Goal: Information Seeking & Learning: Check status

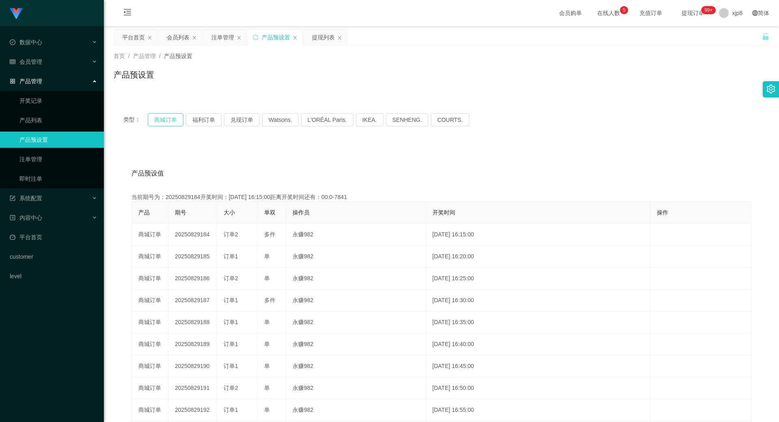
click at [172, 119] on button "商城订单" at bounding box center [166, 119] width 36 height 13
click at [171, 119] on button "商城订单" at bounding box center [166, 119] width 36 height 13
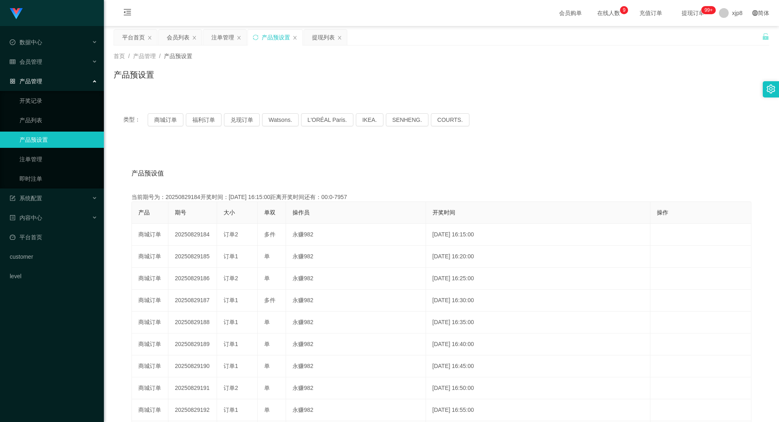
click at [224, 38] on div "注单管理" at bounding box center [222, 37] width 23 height 15
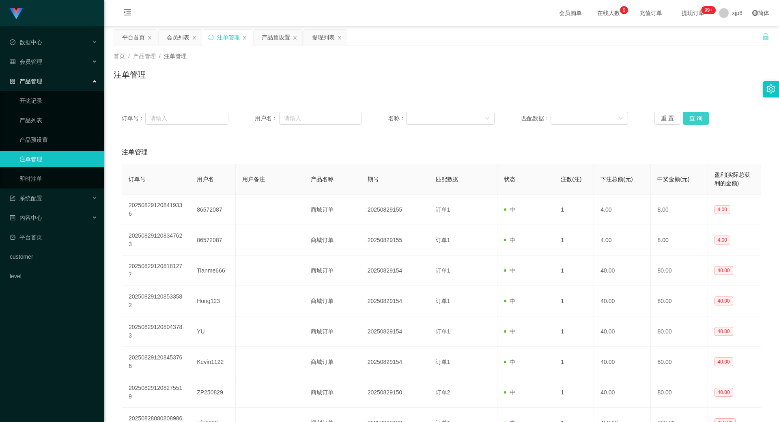
click at [685, 115] on button "查 询" at bounding box center [696, 118] width 26 height 13
click at [690, 119] on button "查 询" at bounding box center [696, 118] width 26 height 13
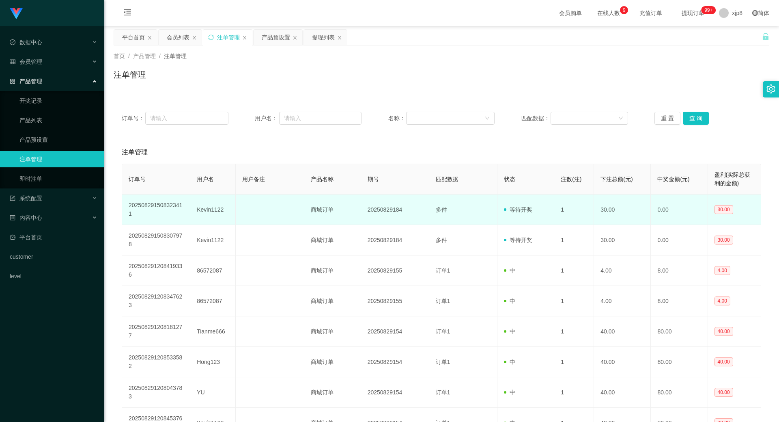
click at [211, 214] on td "Kevin1122" at bounding box center [212, 209] width 45 height 30
copy td "Kevin1122"
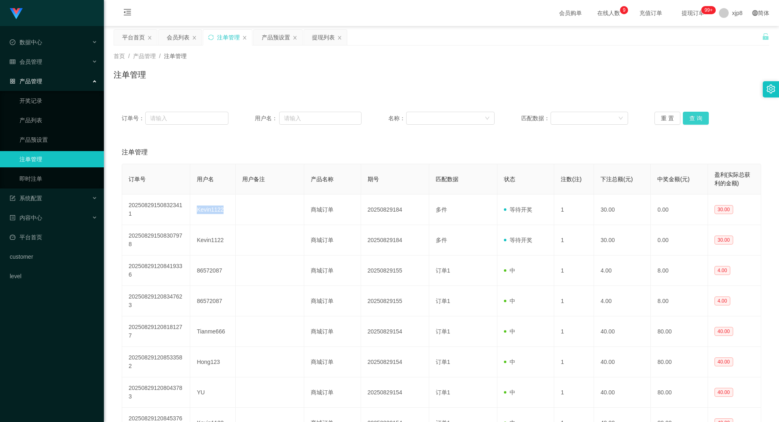
click at [692, 117] on button "查 询" at bounding box center [696, 118] width 26 height 13
click at [692, 117] on div "重 置 查 询" at bounding box center [708, 118] width 107 height 13
click at [692, 117] on button "查 询" at bounding box center [696, 118] width 26 height 13
click at [693, 114] on button "查 询" at bounding box center [696, 118] width 26 height 13
click at [693, 114] on div "重 置 查 询" at bounding box center [708, 118] width 107 height 13
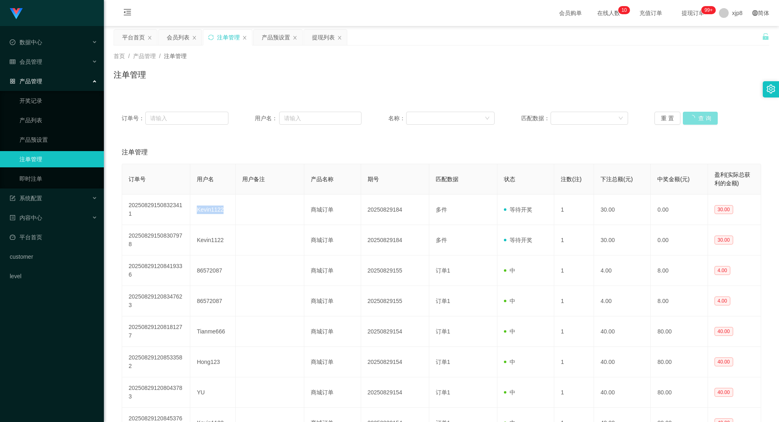
click at [693, 114] on button "查 询" at bounding box center [700, 118] width 35 height 13
click at [693, 114] on div "重 置 查 询" at bounding box center [708, 118] width 107 height 13
drag, startPoint x: 693, startPoint y: 114, endPoint x: 673, endPoint y: 113, distance: 19.9
click at [693, 114] on button "查 询" at bounding box center [696, 118] width 26 height 13
click at [688, 117] on button "查 询" at bounding box center [696, 118] width 26 height 13
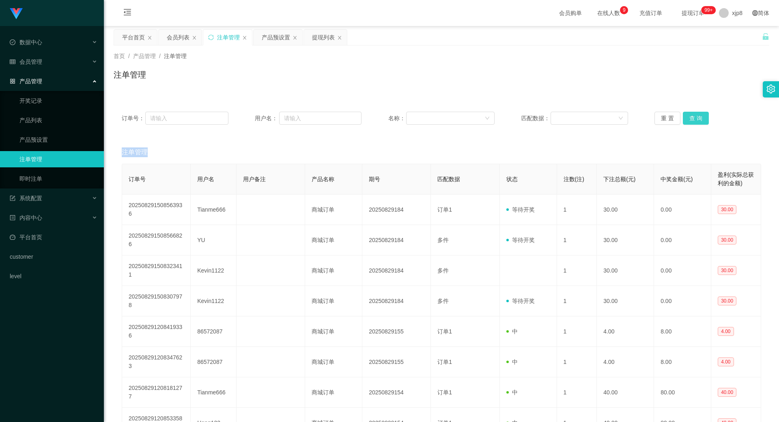
click at [689, 114] on button "查 询" at bounding box center [696, 118] width 26 height 13
click at [683, 114] on button "查 询" at bounding box center [696, 118] width 26 height 13
click at [689, 117] on button "查 询" at bounding box center [696, 118] width 26 height 13
drag, startPoint x: 689, startPoint y: 117, endPoint x: 740, endPoint y: 35, distance: 96.6
click at [689, 117] on div "重 置 查 询" at bounding box center [708, 118] width 107 height 13
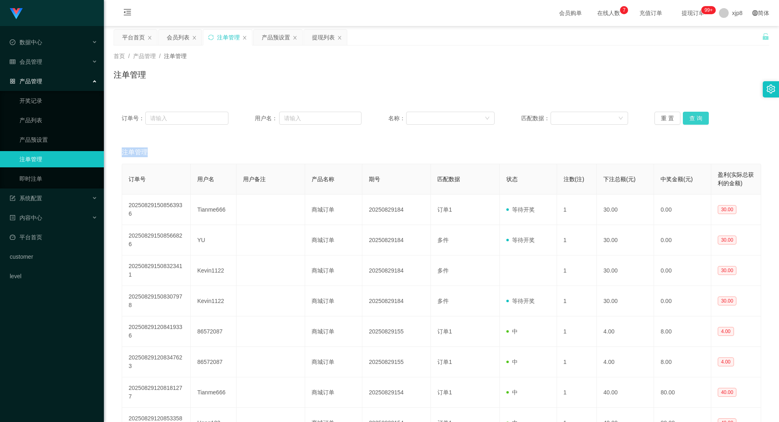
click at [697, 121] on button "查 询" at bounding box center [696, 118] width 26 height 13
click at [694, 120] on button "查 询" at bounding box center [696, 118] width 26 height 13
click at [694, 120] on div "重 置 查 询" at bounding box center [708, 118] width 107 height 13
click at [694, 120] on button "查 询" at bounding box center [696, 118] width 26 height 13
click at [694, 120] on div "重 置 查 询" at bounding box center [708, 118] width 107 height 13
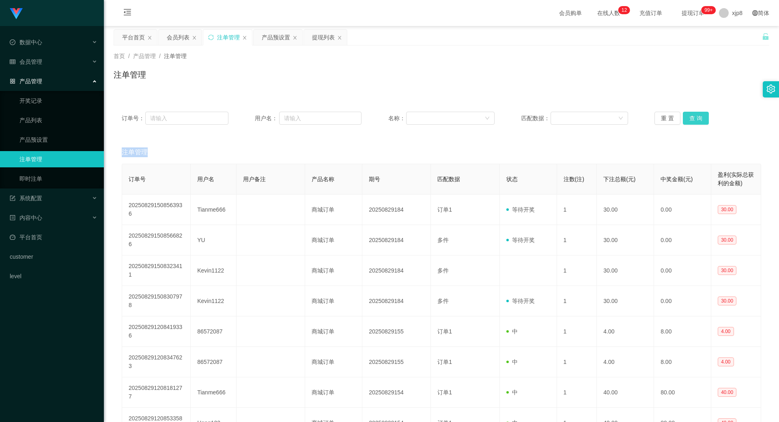
click at [694, 120] on button "查 询" at bounding box center [696, 118] width 26 height 13
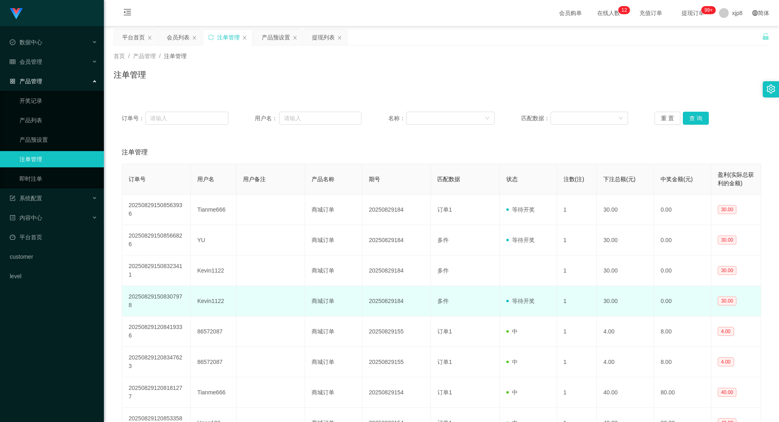
click at [404, 306] on td "20250829184" at bounding box center [396, 301] width 69 height 30
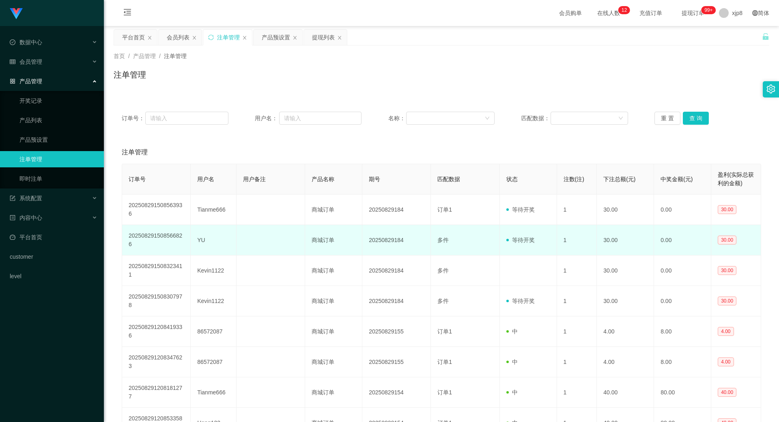
click at [337, 247] on td "商城订单" at bounding box center [333, 240] width 57 height 30
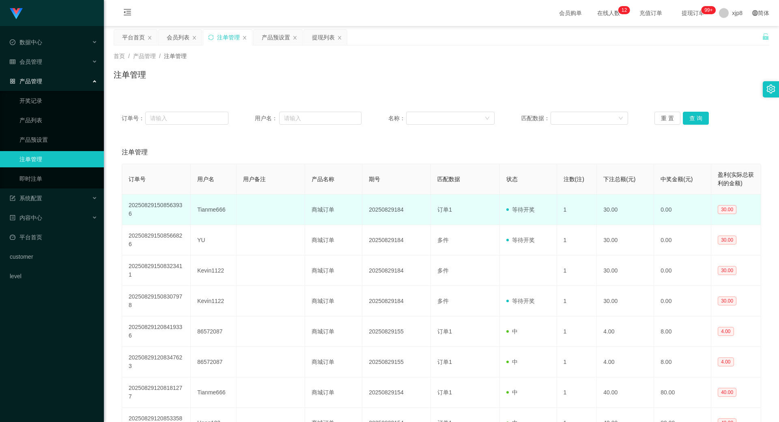
click at [373, 207] on td "20250829184" at bounding box center [396, 209] width 69 height 30
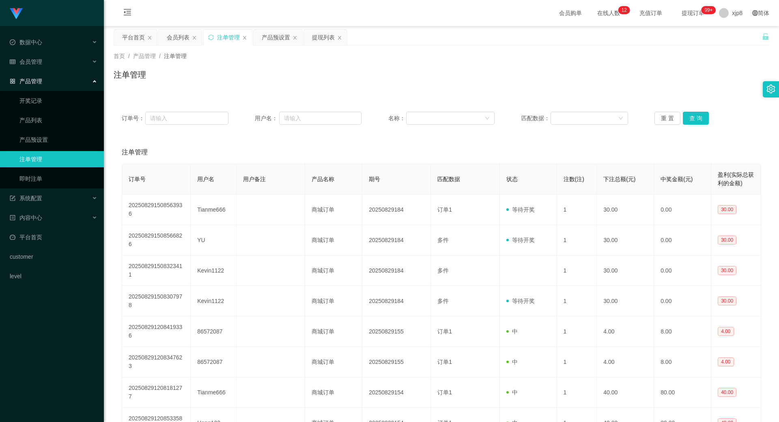
click at [695, 110] on div "订单号： 用户名： 名称： 匹配数据： 重 置 查 询" at bounding box center [442, 118] width 656 height 29
click at [701, 122] on button "查 询" at bounding box center [696, 118] width 26 height 13
click at [700, 120] on div "重 置 查 询" at bounding box center [708, 118] width 107 height 13
click at [700, 120] on button "查 询" at bounding box center [696, 118] width 26 height 13
click at [700, 119] on div "重 置 查 询" at bounding box center [708, 118] width 107 height 13
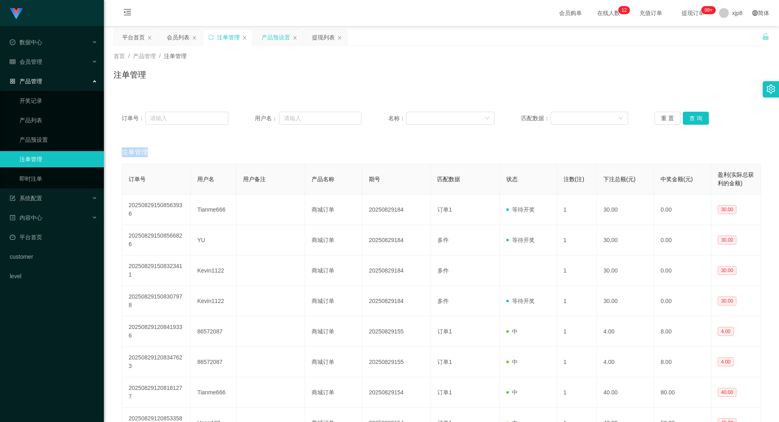
click at [277, 35] on div "产品预设置" at bounding box center [276, 37] width 28 height 15
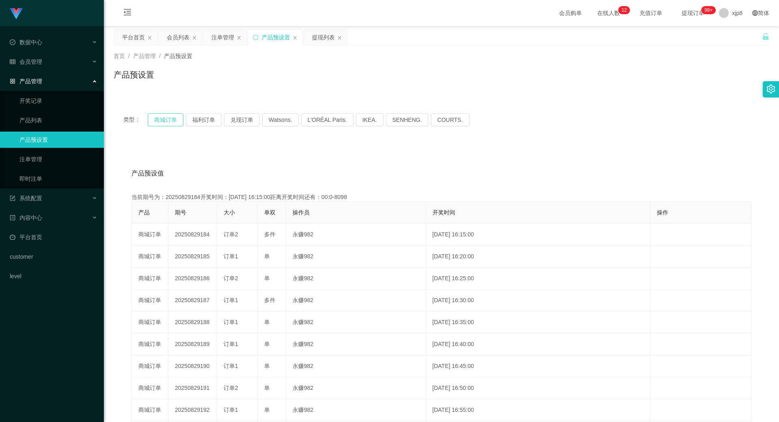
click at [170, 118] on button "商城订单" at bounding box center [166, 119] width 36 height 13
click at [170, 119] on button "商城订单" at bounding box center [166, 119] width 36 height 13
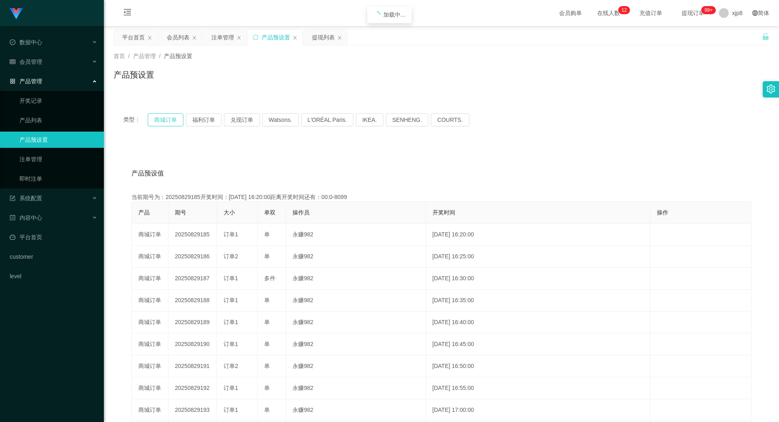
click at [170, 119] on button "商城订单" at bounding box center [166, 119] width 36 height 13
click at [228, 35] on div "注单管理" at bounding box center [222, 37] width 23 height 15
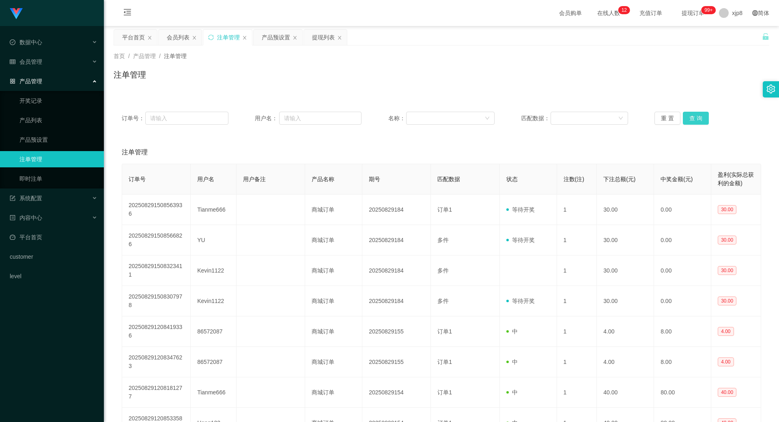
click at [695, 117] on button "查 询" at bounding box center [696, 118] width 26 height 13
click at [695, 117] on div "重 置 查 询" at bounding box center [708, 118] width 107 height 13
click at [695, 117] on button "查 询" at bounding box center [696, 118] width 26 height 13
click at [695, 117] on div "重 置 查 询" at bounding box center [708, 118] width 107 height 13
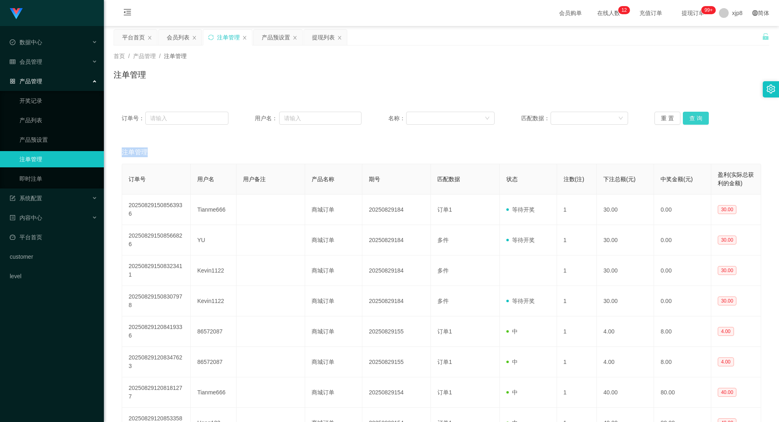
click at [695, 117] on button "查 询" at bounding box center [696, 118] width 26 height 13
click at [695, 117] on div "重 置 查 询" at bounding box center [708, 118] width 107 height 13
click at [695, 117] on button "查 询" at bounding box center [696, 118] width 26 height 13
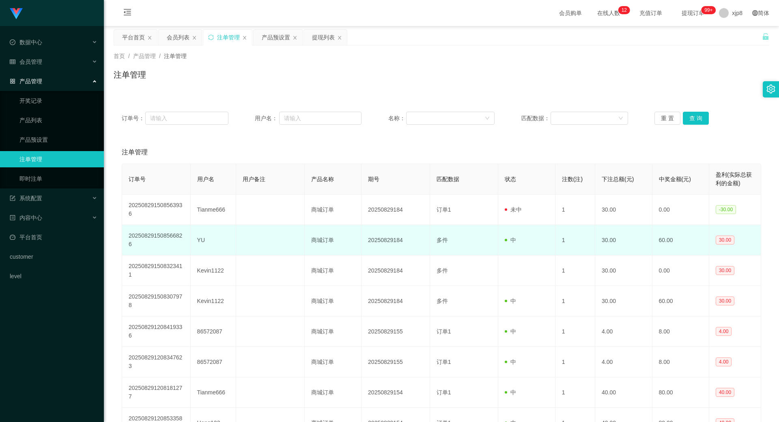
click at [431, 246] on td "多件" at bounding box center [464, 240] width 69 height 30
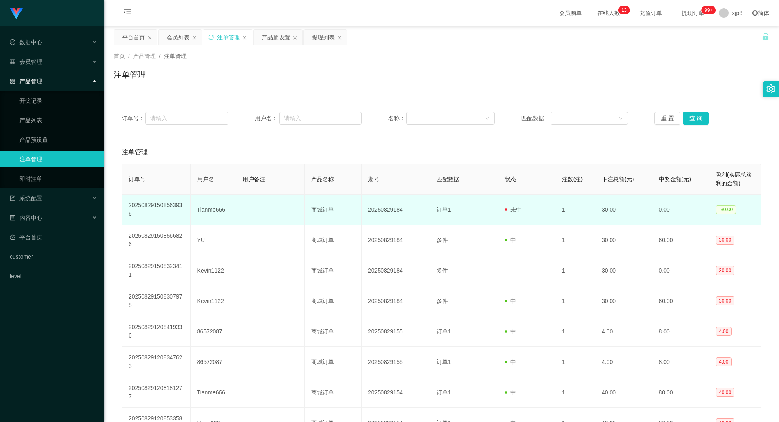
click at [223, 207] on td "Tianme666" at bounding box center [213, 209] width 45 height 30
click at [222, 207] on td "Tianme666" at bounding box center [213, 209] width 45 height 30
copy td "Tianme666"
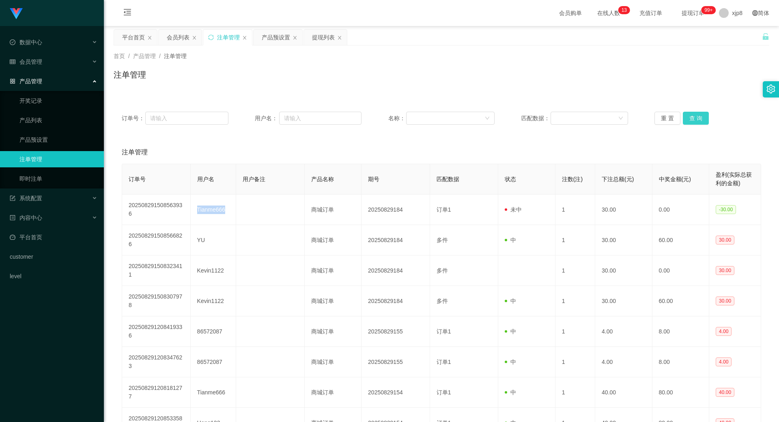
click at [697, 115] on button "查 询" at bounding box center [696, 118] width 26 height 13
click at [697, 114] on div "重 置 查 询" at bounding box center [708, 118] width 107 height 13
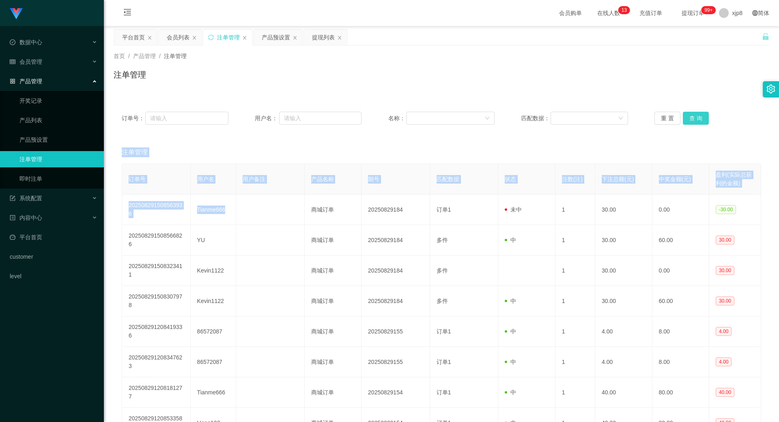
click at [697, 114] on button "查 询" at bounding box center [696, 118] width 26 height 13
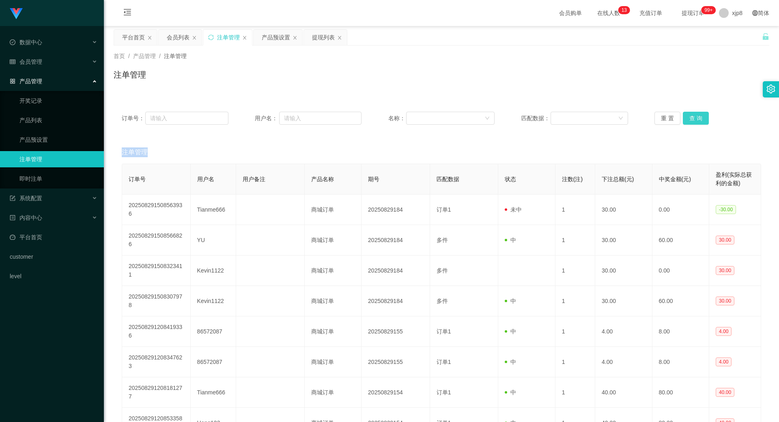
click at [697, 115] on div "重 置 查 询" at bounding box center [708, 118] width 107 height 13
click at [697, 116] on button "查 询" at bounding box center [696, 118] width 26 height 13
click at [698, 116] on div "重 置 查 询" at bounding box center [708, 118] width 107 height 13
click at [698, 116] on button "查 询" at bounding box center [696, 118] width 26 height 13
click at [699, 117] on div "重 置 查 询" at bounding box center [708, 118] width 107 height 13
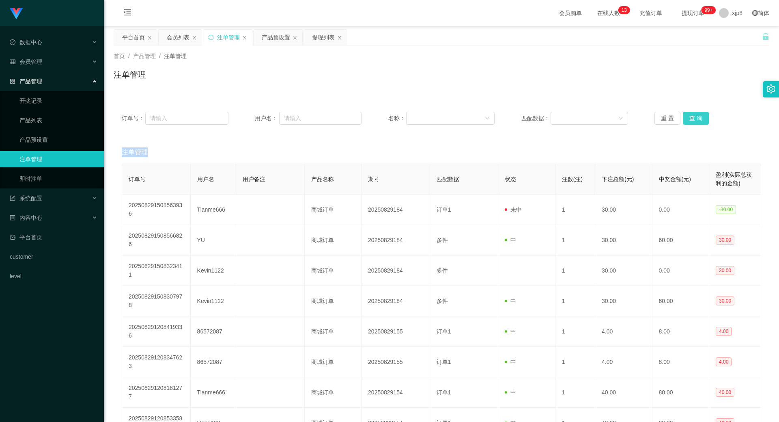
click at [699, 118] on button "查 询" at bounding box center [696, 118] width 26 height 13
click at [699, 118] on div "重 置 查 询" at bounding box center [708, 118] width 107 height 13
click at [700, 119] on button "查 询" at bounding box center [696, 118] width 26 height 13
click at [700, 119] on div "重 置 查 询" at bounding box center [708, 118] width 107 height 13
click at [701, 119] on button "查 询" at bounding box center [700, 118] width 35 height 13
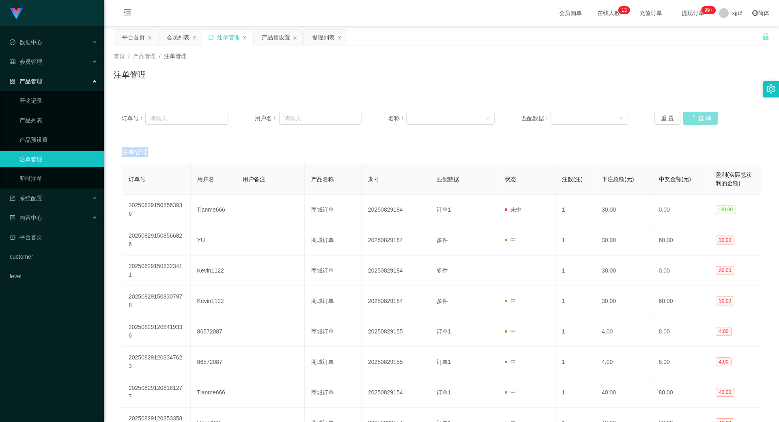
click at [701, 119] on div "重 置 查 询" at bounding box center [708, 118] width 107 height 13
click at [701, 119] on button "查 询" at bounding box center [700, 118] width 35 height 13
click at [701, 119] on div "重 置 查 询" at bounding box center [708, 118] width 107 height 13
click at [701, 119] on button "查 询" at bounding box center [696, 118] width 26 height 13
click at [701, 119] on div "重 置 查 询" at bounding box center [708, 118] width 107 height 13
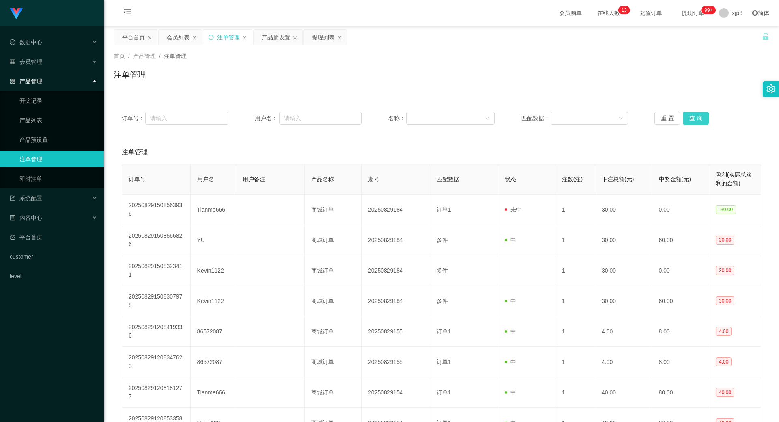
click at [702, 120] on button "查 询" at bounding box center [696, 118] width 26 height 13
click at [702, 120] on div "重 置 查 询" at bounding box center [708, 118] width 107 height 13
click at [702, 120] on button "查 询" at bounding box center [696, 118] width 26 height 13
click at [702, 120] on div "重 置 查 询" at bounding box center [708, 118] width 107 height 13
click at [695, 123] on button "查 询" at bounding box center [696, 118] width 26 height 13
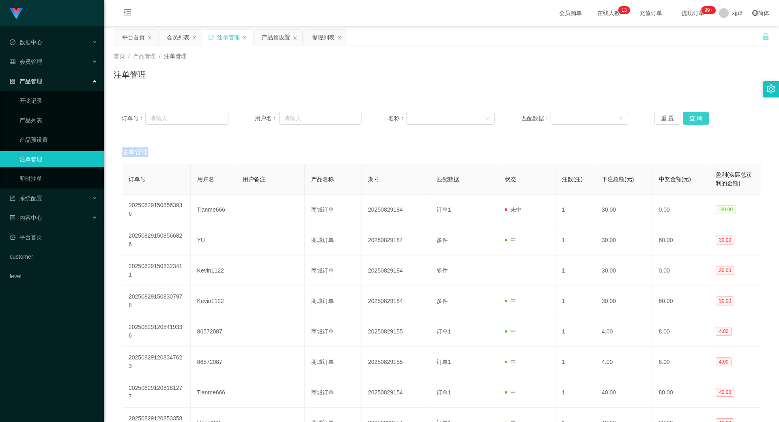
click at [695, 123] on div "重 置 查 询" at bounding box center [708, 118] width 107 height 13
click at [695, 123] on button "查 询" at bounding box center [696, 118] width 26 height 13
click at [695, 123] on div "重 置 查 询" at bounding box center [708, 118] width 107 height 13
click at [695, 123] on button "查 询" at bounding box center [696, 118] width 26 height 13
click at [695, 123] on div "重 置 查 询" at bounding box center [708, 118] width 107 height 13
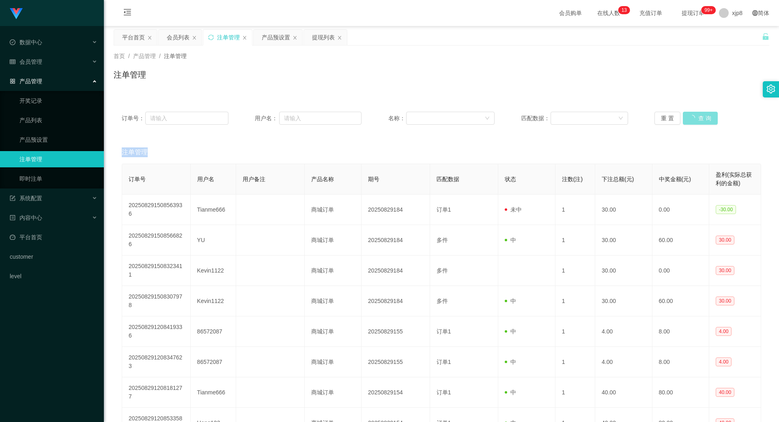
click at [701, 119] on button "查 询" at bounding box center [700, 118] width 35 height 13
click at [701, 119] on div "重 置 查 询" at bounding box center [708, 118] width 107 height 13
click at [701, 119] on button "查 询" at bounding box center [700, 118] width 35 height 13
click at [701, 119] on div "重 置 查 询" at bounding box center [708, 118] width 107 height 13
click at [701, 119] on button "查 询" at bounding box center [696, 118] width 26 height 13
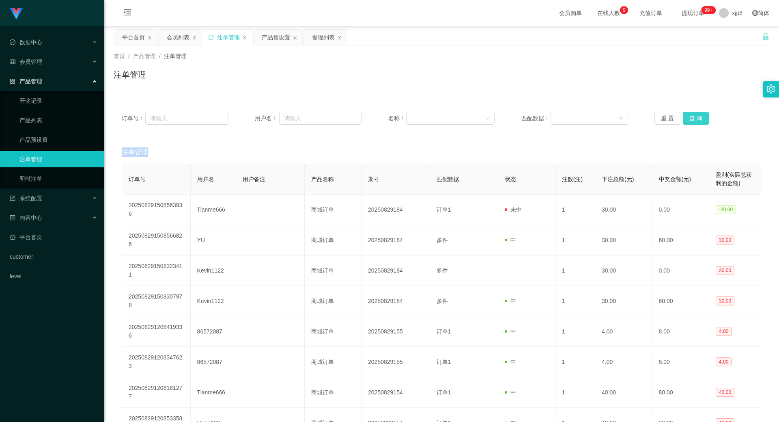
click at [697, 117] on button "查 询" at bounding box center [696, 118] width 26 height 13
click at [697, 117] on button "查 询" at bounding box center [700, 118] width 35 height 13
click at [697, 117] on div "重 置 查 询" at bounding box center [708, 118] width 107 height 13
click at [697, 117] on button "查 询" at bounding box center [700, 118] width 35 height 13
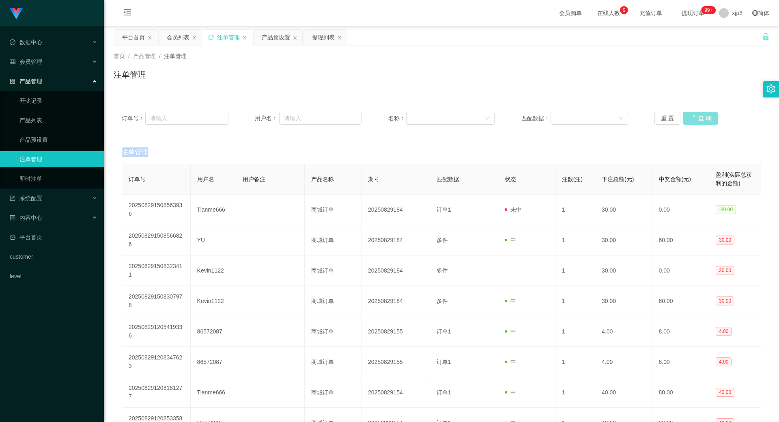
click at [697, 117] on div "重 置 查 询" at bounding box center [708, 118] width 107 height 13
click at [697, 117] on button "查 询" at bounding box center [696, 118] width 26 height 13
click at [697, 117] on div "重 置 查 询" at bounding box center [708, 118] width 107 height 13
click at [686, 115] on button "查 询" at bounding box center [696, 118] width 26 height 13
click at [686, 115] on div "重 置 查 询" at bounding box center [708, 118] width 107 height 13
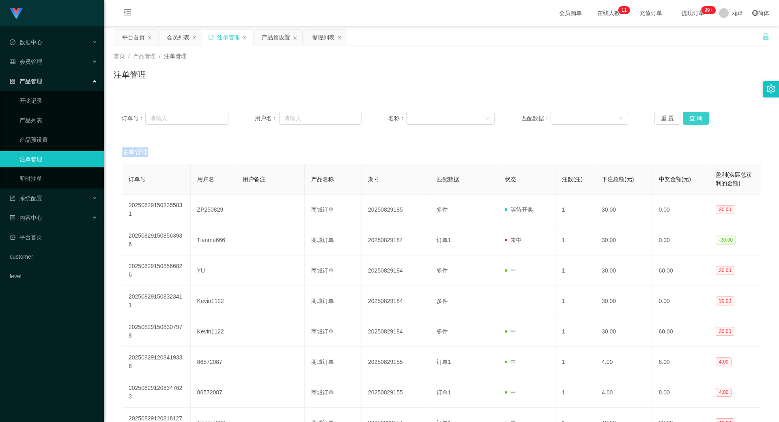
click at [689, 118] on button "查 询" at bounding box center [696, 118] width 26 height 13
click at [689, 118] on div "重 置 查 询" at bounding box center [708, 118] width 107 height 13
click at [690, 118] on button "查 询" at bounding box center [696, 118] width 26 height 13
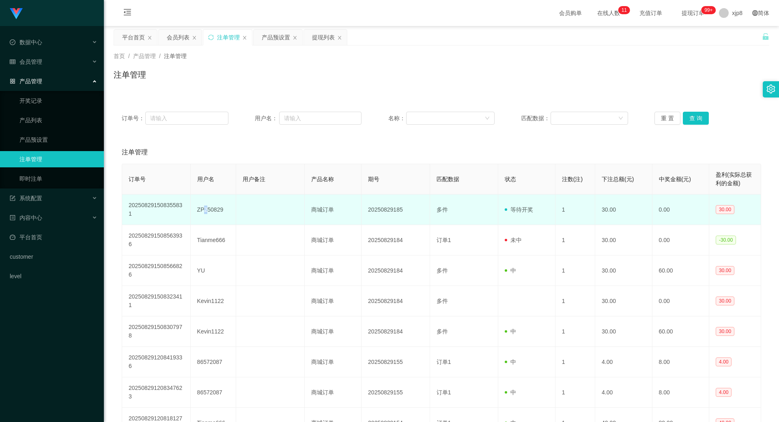
click at [205, 211] on td "ZP250829" at bounding box center [213, 209] width 45 height 30
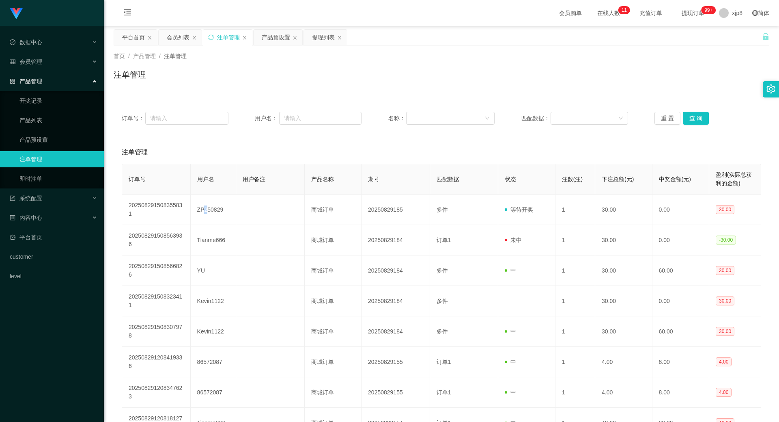
copy td "2"
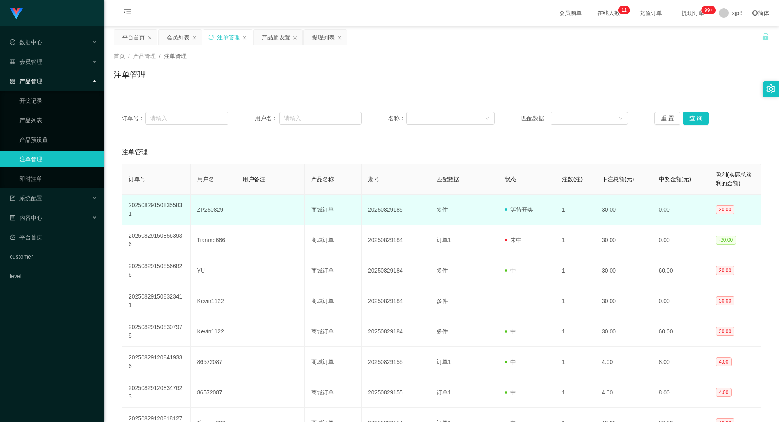
click at [209, 209] on td "ZP250829" at bounding box center [213, 209] width 45 height 30
copy td "ZP250829"
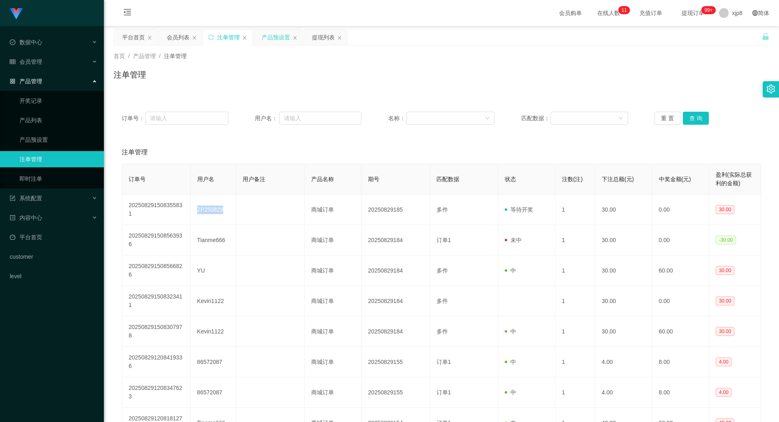
click at [274, 37] on div "产品预设置" at bounding box center [276, 37] width 28 height 15
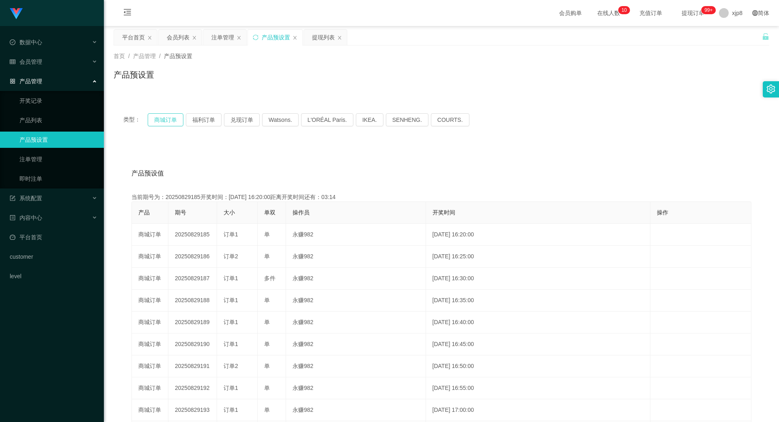
click at [174, 123] on button "商城订单" at bounding box center [166, 119] width 36 height 13
click at [173, 123] on button "商城订单" at bounding box center [166, 119] width 36 height 13
click at [324, 32] on div "提现列表" at bounding box center [323, 37] width 23 height 15
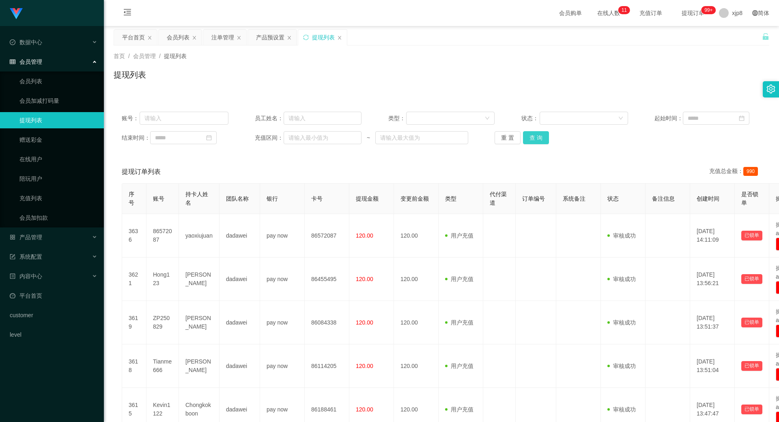
click at [534, 138] on button "查 询" at bounding box center [536, 137] width 26 height 13
click at [534, 138] on div "重 置 查 询" at bounding box center [548, 137] width 107 height 13
click at [534, 138] on button "查 询" at bounding box center [540, 137] width 35 height 13
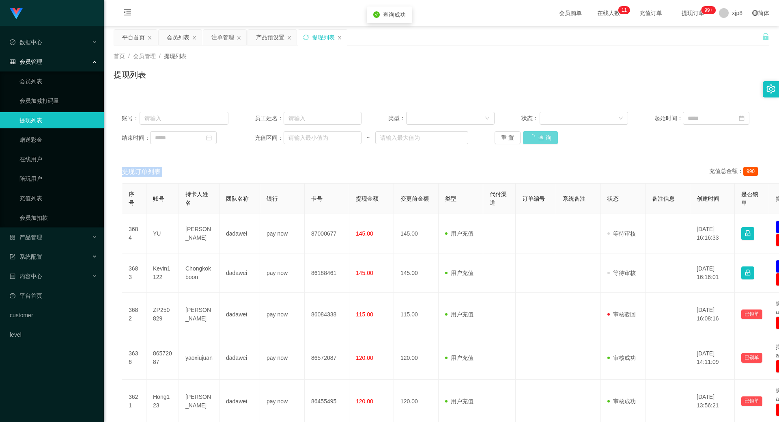
click at [534, 138] on div "重 置 查 询" at bounding box center [548, 137] width 107 height 13
click at [534, 138] on button "查 询" at bounding box center [540, 137] width 35 height 13
click at [534, 138] on div "重 置 查 询" at bounding box center [548, 137] width 107 height 13
click at [534, 138] on button "查 询" at bounding box center [536, 137] width 26 height 13
click at [534, 138] on div "重 置 查 询" at bounding box center [548, 137] width 107 height 13
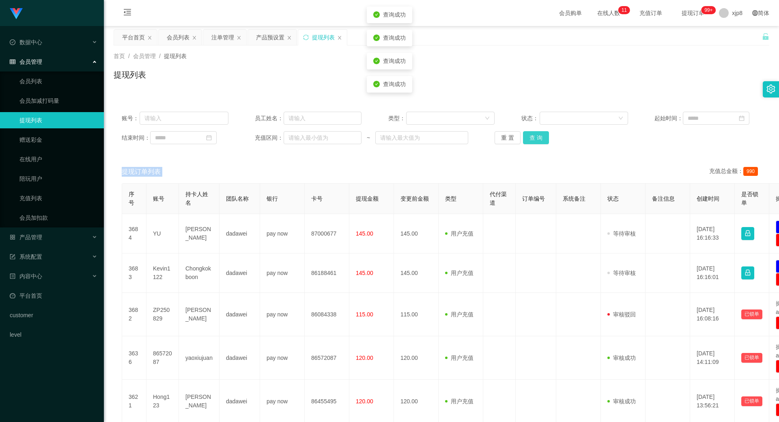
click at [534, 138] on button "查 询" at bounding box center [536, 137] width 26 height 13
click at [534, 138] on div "重 置 查 询" at bounding box center [548, 137] width 107 height 13
click at [534, 138] on button "查 询" at bounding box center [536, 137] width 26 height 13
click at [534, 138] on div "重 置 查 询" at bounding box center [548, 137] width 107 height 13
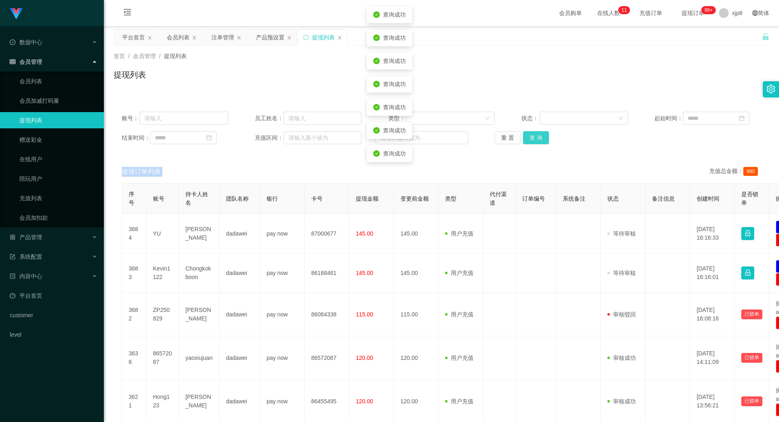
click at [534, 138] on button "查 询" at bounding box center [536, 137] width 26 height 13
click at [534, 138] on div "重 置 查 询" at bounding box center [548, 137] width 107 height 13
click at [534, 138] on button "查 询" at bounding box center [536, 137] width 26 height 13
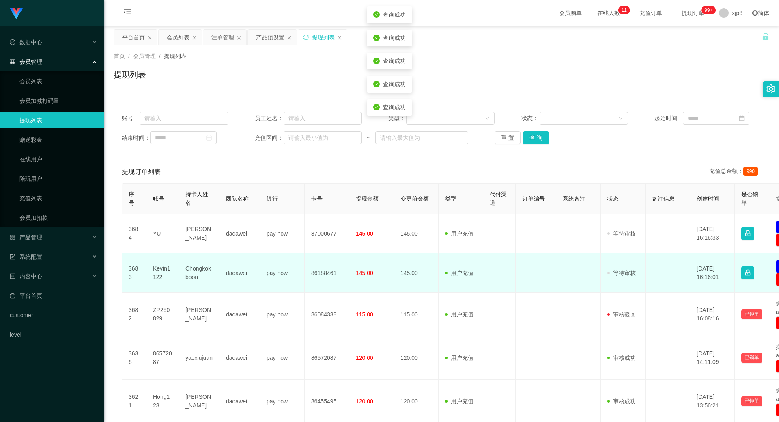
click at [162, 272] on td "Kevin1122" at bounding box center [163, 272] width 32 height 39
copy td "Kevin1122"
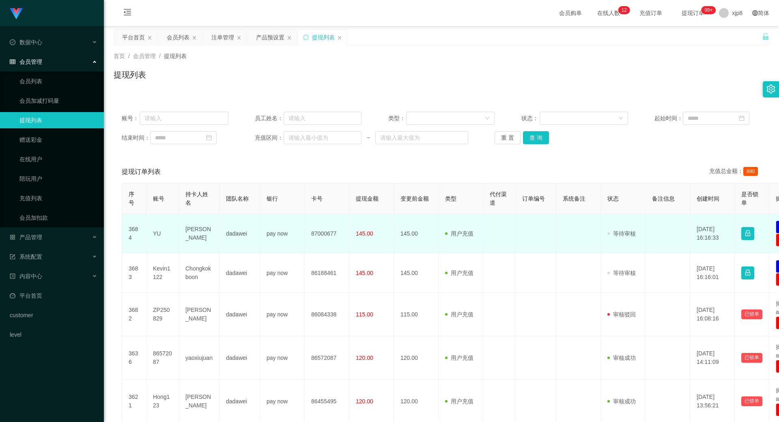
click at [157, 234] on td "YU" at bounding box center [163, 233] width 32 height 39
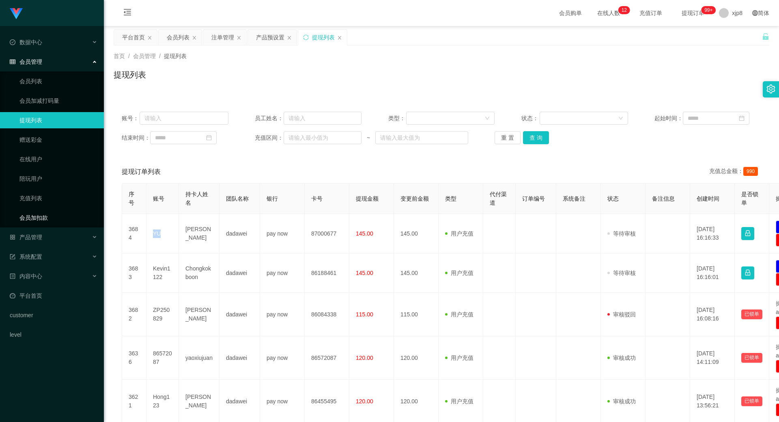
copy td "YU"
click at [538, 146] on div "账号： 员工姓名： 类型： 状态： 起始时间： 结束时间： 充值区间： ~ 重 置 查 询" at bounding box center [442, 128] width 656 height 49
click at [537, 143] on button "查 询" at bounding box center [536, 137] width 26 height 13
click at [535, 141] on button "查 询" at bounding box center [540, 137] width 35 height 13
click at [535, 141] on div "重 置 查 询" at bounding box center [548, 137] width 107 height 13
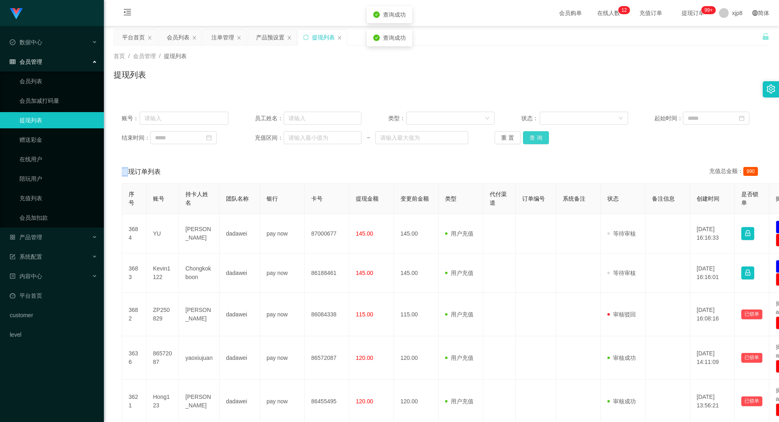
click at [535, 140] on button "查 询" at bounding box center [536, 137] width 26 height 13
click at [224, 40] on div "注单管理" at bounding box center [222, 37] width 23 height 15
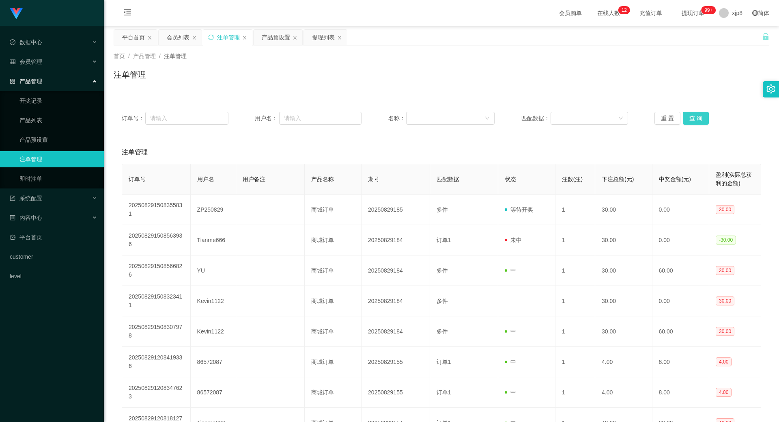
click at [683, 121] on button "查 询" at bounding box center [696, 118] width 26 height 13
click at [683, 120] on div "重 置 查 询" at bounding box center [708, 118] width 107 height 13
click at [685, 119] on button "查 询" at bounding box center [696, 118] width 26 height 13
click at [691, 117] on div "重 置 查 询" at bounding box center [708, 118] width 107 height 13
click at [691, 117] on button "查 询" at bounding box center [696, 118] width 26 height 13
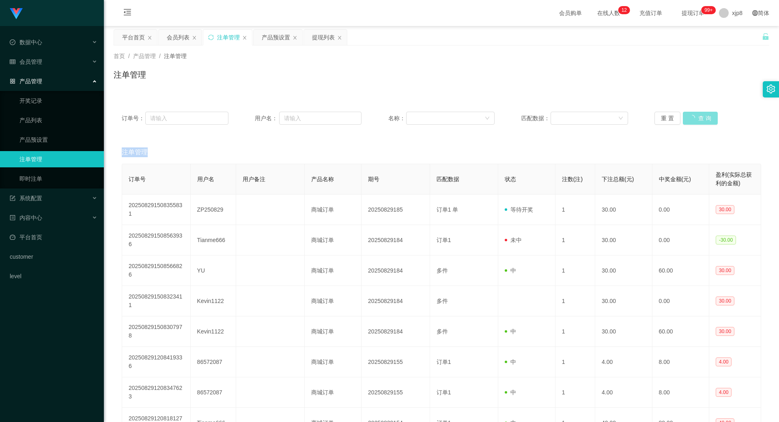
click at [692, 117] on div "重 置 查 询" at bounding box center [708, 118] width 107 height 13
click at [692, 117] on button "查 询" at bounding box center [696, 118] width 26 height 13
click at [692, 117] on div "重 置 查 询" at bounding box center [708, 118] width 107 height 13
click at [692, 117] on button "查 询" at bounding box center [696, 118] width 26 height 13
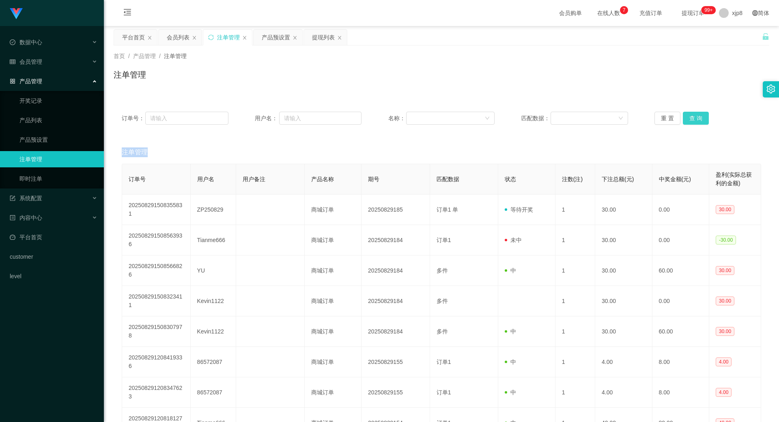
click at [692, 117] on div "重 置 查 询" at bounding box center [708, 118] width 107 height 13
click at [692, 117] on button "查 询" at bounding box center [696, 118] width 26 height 13
click at [692, 117] on div "重 置 查 询" at bounding box center [708, 118] width 107 height 13
click at [692, 117] on button "查 询" at bounding box center [696, 118] width 26 height 13
click at [692, 117] on button "查 询" at bounding box center [700, 118] width 35 height 13
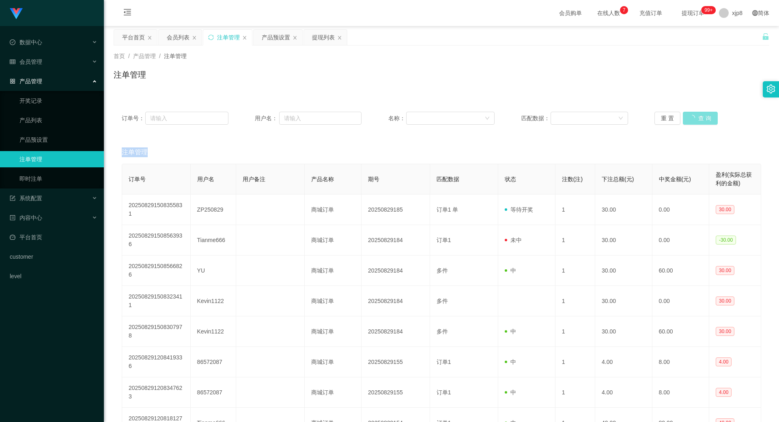
click at [692, 117] on button "查 询" at bounding box center [700, 118] width 35 height 13
click at [698, 119] on button "查 询" at bounding box center [696, 118] width 26 height 13
click at [699, 117] on button "查 询" at bounding box center [696, 118] width 26 height 13
click at [276, 41] on div "产品预设置" at bounding box center [276, 37] width 28 height 15
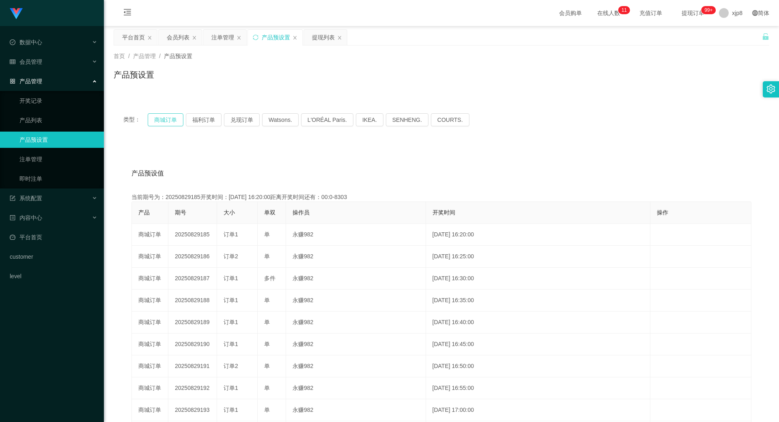
click at [166, 119] on button "商城订单" at bounding box center [166, 119] width 36 height 13
click at [165, 120] on button "商城订单" at bounding box center [166, 119] width 36 height 13
click at [332, 35] on div "提现列表" at bounding box center [323, 37] width 23 height 15
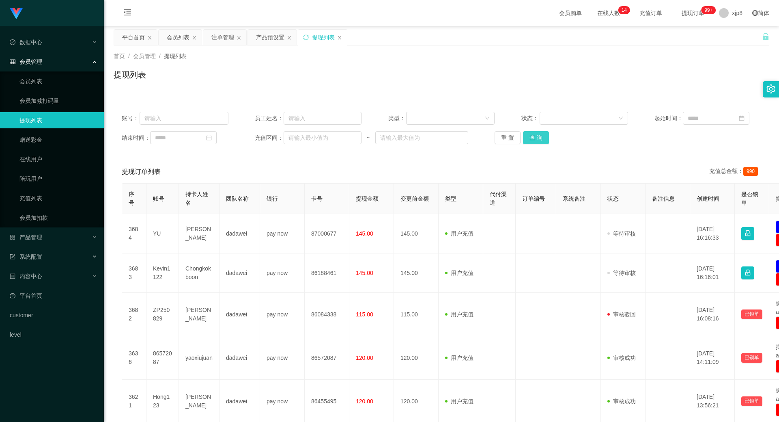
click at [541, 136] on button "查 询" at bounding box center [536, 137] width 26 height 13
click at [541, 136] on div "重 置 查 询" at bounding box center [548, 137] width 107 height 13
click at [541, 136] on button "查 询" at bounding box center [540, 137] width 35 height 13
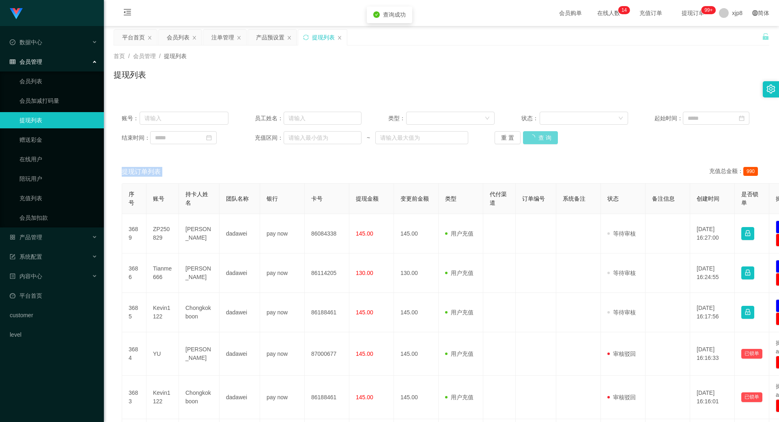
click at [541, 136] on div "重 置 查 询" at bounding box center [548, 137] width 107 height 13
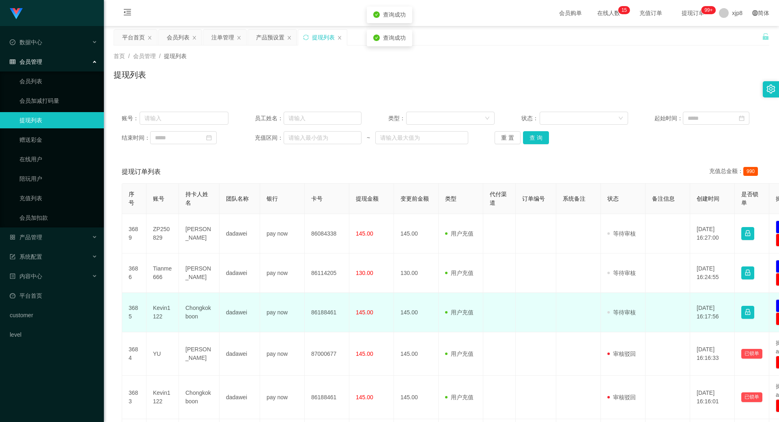
click at [497, 318] on td at bounding box center [499, 312] width 32 height 39
click at [470, 300] on td "用户充值 人工扣款" at bounding box center [461, 312] width 45 height 39
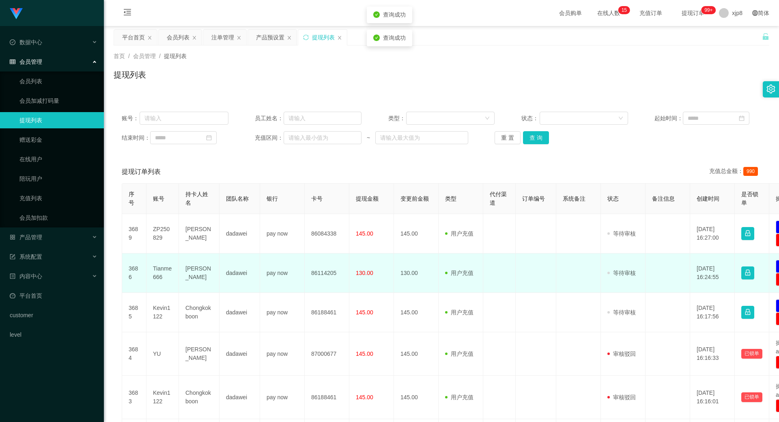
click at [449, 281] on td "用户充值 人工扣款" at bounding box center [461, 272] width 45 height 39
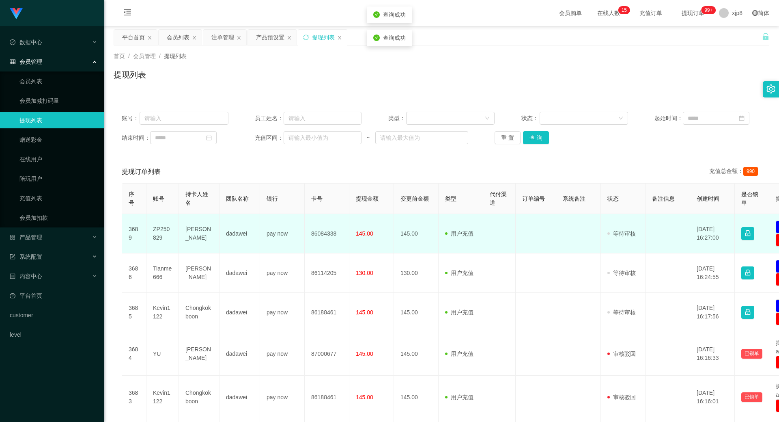
click at [413, 232] on td "145.00" at bounding box center [416, 233] width 45 height 39
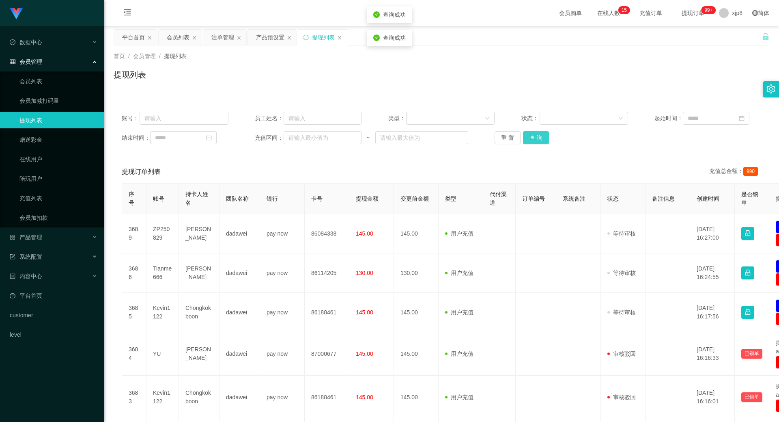
click at [543, 138] on button "查 询" at bounding box center [536, 137] width 26 height 13
click at [542, 138] on div "重 置 查 询" at bounding box center [548, 137] width 107 height 13
click at [542, 138] on button "查 询" at bounding box center [540, 137] width 35 height 13
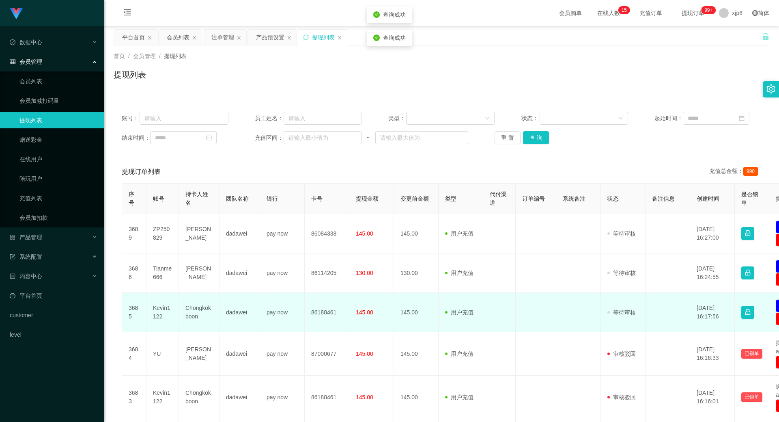
click at [168, 317] on td "Kevin1122" at bounding box center [163, 312] width 32 height 39
click at [156, 312] on td "Kevin1122" at bounding box center [163, 312] width 32 height 39
copy td "Kevin1122"
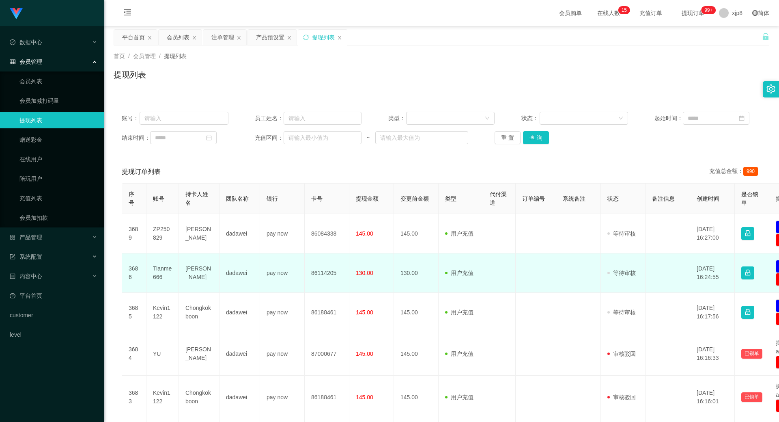
click at [156, 271] on td "Tianme666" at bounding box center [163, 272] width 32 height 39
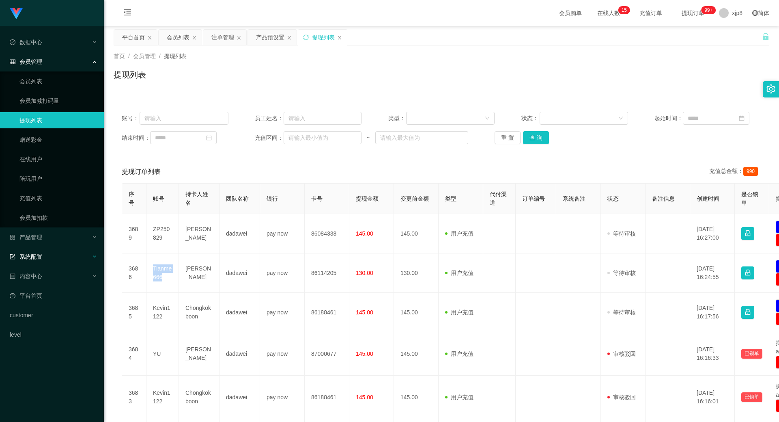
copy td "Tianme666"
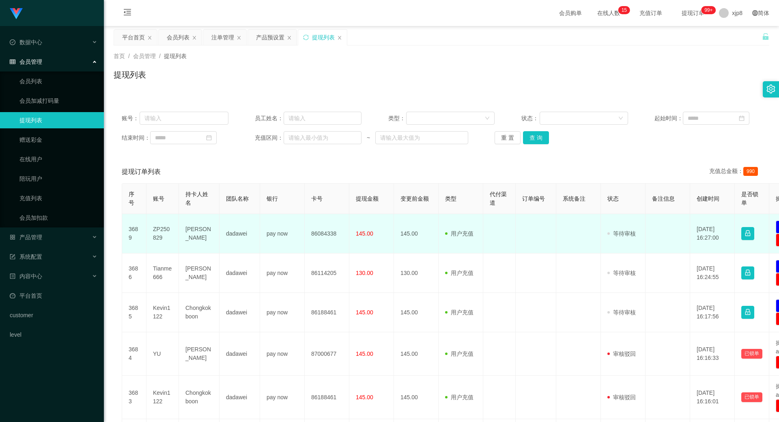
click at [163, 229] on td "ZP250829" at bounding box center [163, 233] width 32 height 39
copy td "ZP250829"
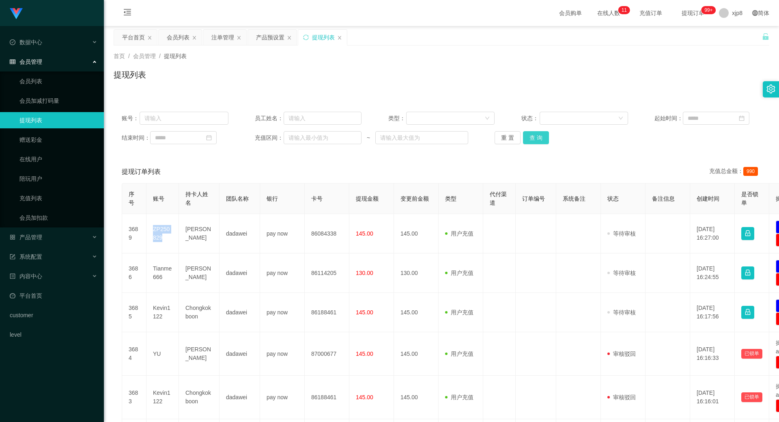
click at [531, 136] on button "查 询" at bounding box center [536, 137] width 26 height 13
click at [532, 136] on div "重 置 查 询" at bounding box center [548, 137] width 107 height 13
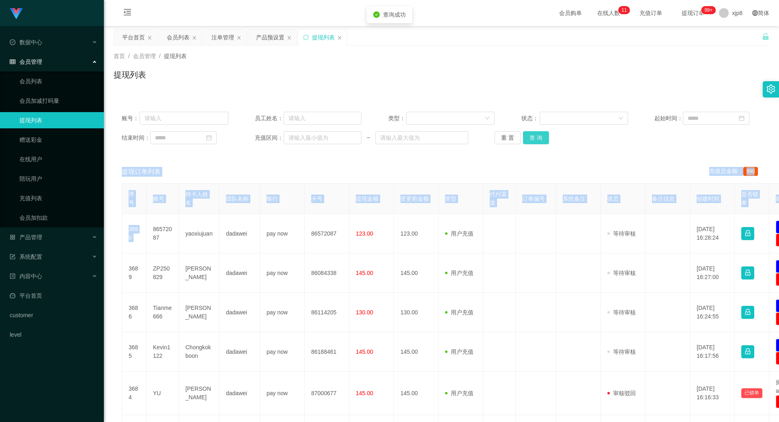
click at [533, 136] on button "查 询" at bounding box center [536, 137] width 26 height 13
click at [533, 137] on div "重 置 查 询" at bounding box center [548, 137] width 107 height 13
click at [533, 137] on button "查 询" at bounding box center [536, 137] width 26 height 13
click at [533, 137] on div "重 置 查 询" at bounding box center [548, 137] width 107 height 13
click at [533, 137] on button "查 询" at bounding box center [536, 137] width 26 height 13
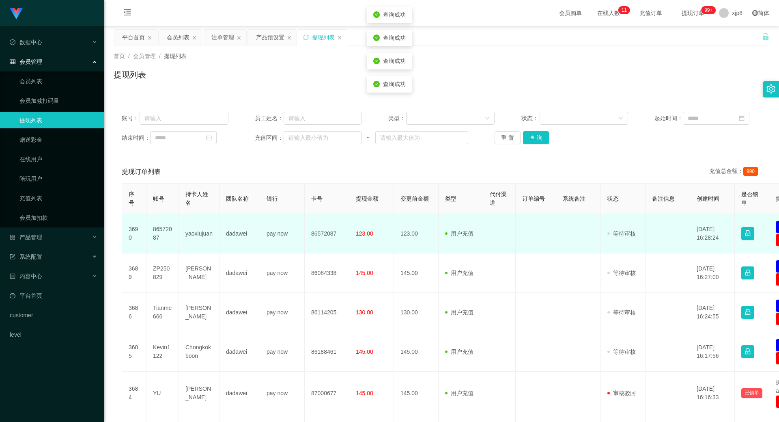
click at [198, 235] on td "yaoxiujuan" at bounding box center [199, 233] width 41 height 39
click at [158, 227] on td "86572087" at bounding box center [163, 233] width 32 height 39
copy td "86572087"
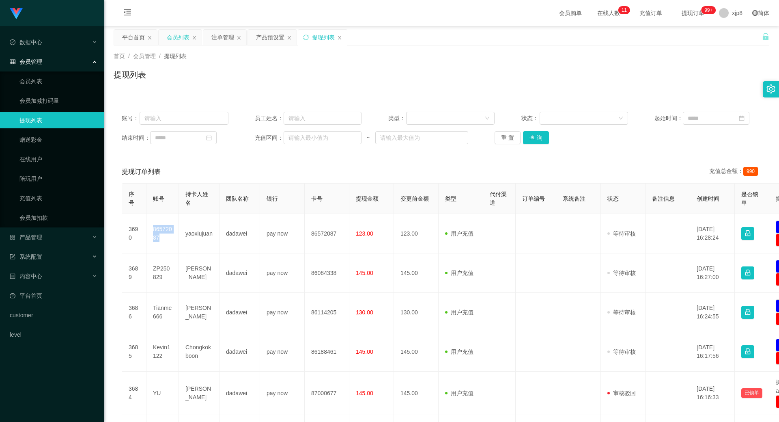
click at [177, 37] on div "会员列表" at bounding box center [178, 37] width 23 height 15
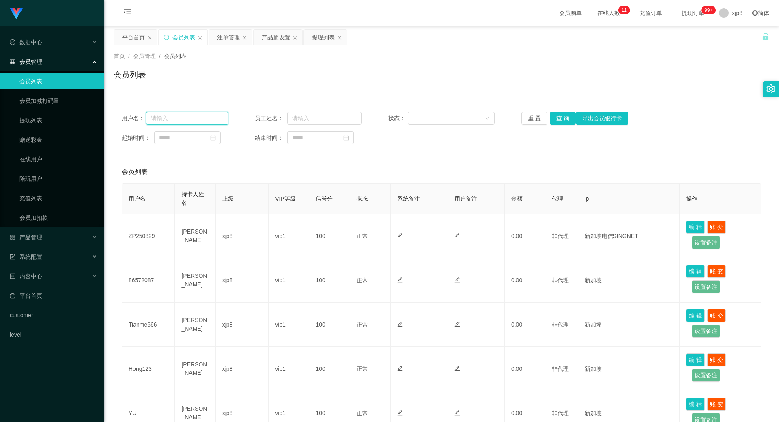
click at [190, 117] on input "text" at bounding box center [187, 118] width 82 height 13
paste input "86572087"
type input "86572087"
click at [563, 117] on button "查 询" at bounding box center [563, 118] width 26 height 13
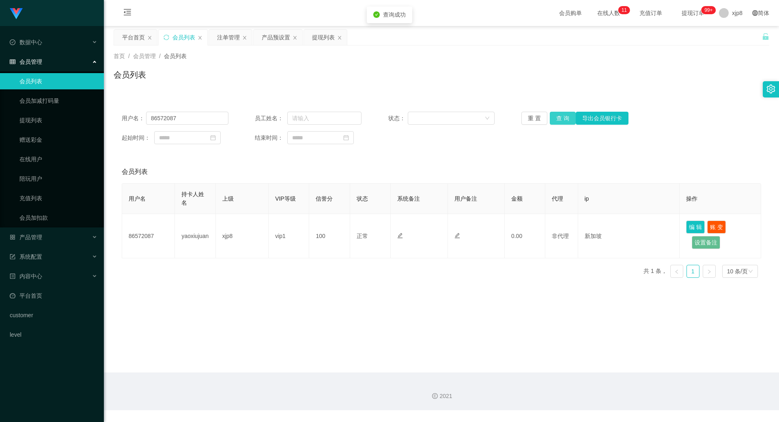
click at [562, 117] on button "查 询" at bounding box center [563, 118] width 26 height 13
drag, startPoint x: 227, startPoint y: 32, endPoint x: 255, endPoint y: 53, distance: 34.5
click at [227, 32] on div "注单管理" at bounding box center [228, 37] width 23 height 15
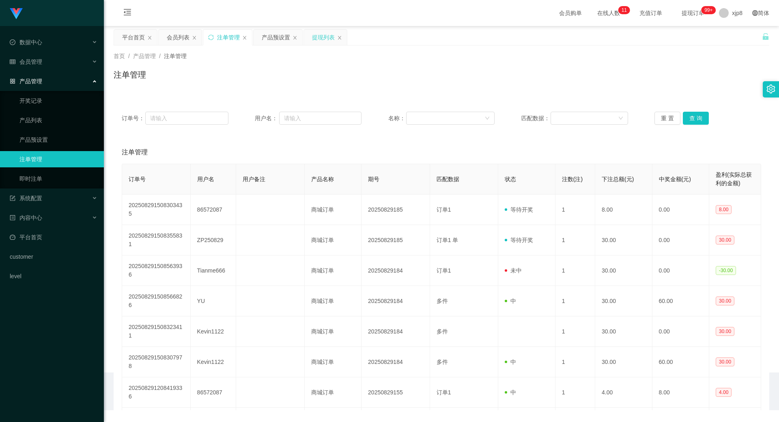
click at [324, 36] on div "提现列表" at bounding box center [323, 37] width 23 height 15
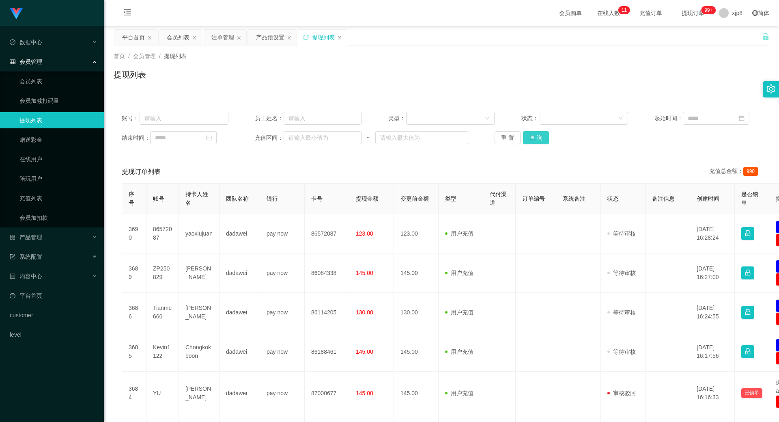
click at [541, 138] on button "查 询" at bounding box center [536, 137] width 26 height 13
click at [541, 140] on div "重 置 查 询" at bounding box center [548, 137] width 107 height 13
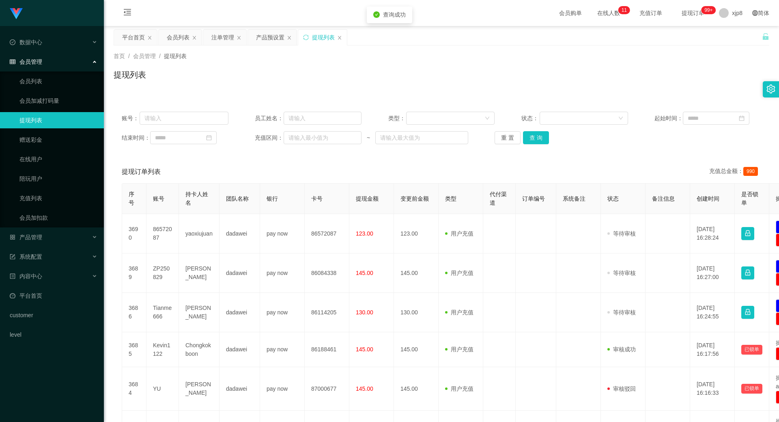
drag, startPoint x: 220, startPoint y: 37, endPoint x: 246, endPoint y: 60, distance: 35.7
click at [220, 37] on div "注单管理" at bounding box center [222, 37] width 23 height 15
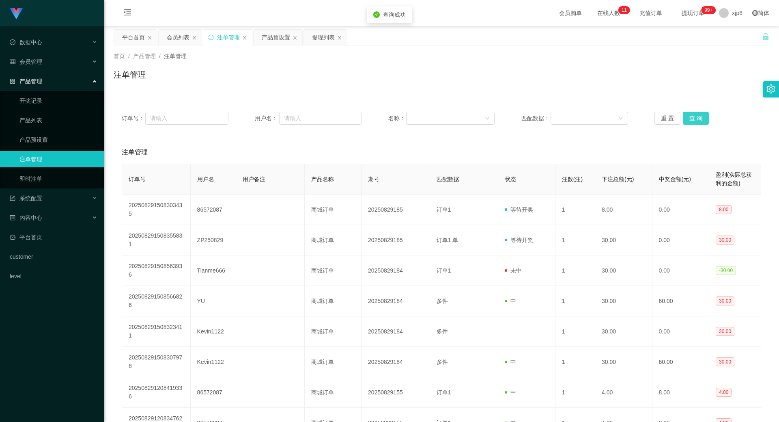
click at [705, 112] on button "查 询" at bounding box center [696, 118] width 26 height 13
click at [698, 117] on button "查 询" at bounding box center [696, 118] width 26 height 13
click at [699, 117] on div "重 置 查 询" at bounding box center [708, 118] width 107 height 13
click at [699, 117] on button "查 询" at bounding box center [696, 118] width 26 height 13
click at [699, 117] on div "重 置 查 询" at bounding box center [708, 118] width 107 height 13
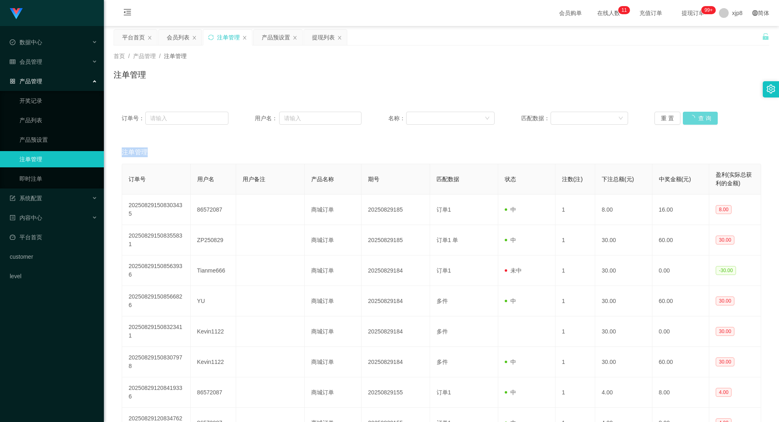
click at [699, 117] on div "重 置 查 询" at bounding box center [708, 118] width 107 height 13
click at [700, 117] on div "重 置 查 询" at bounding box center [708, 118] width 107 height 13
click at [700, 117] on button "查 询" at bounding box center [700, 118] width 35 height 13
click at [700, 117] on div "重 置 查 询" at bounding box center [708, 118] width 107 height 13
click at [701, 118] on button "查 询" at bounding box center [700, 118] width 35 height 13
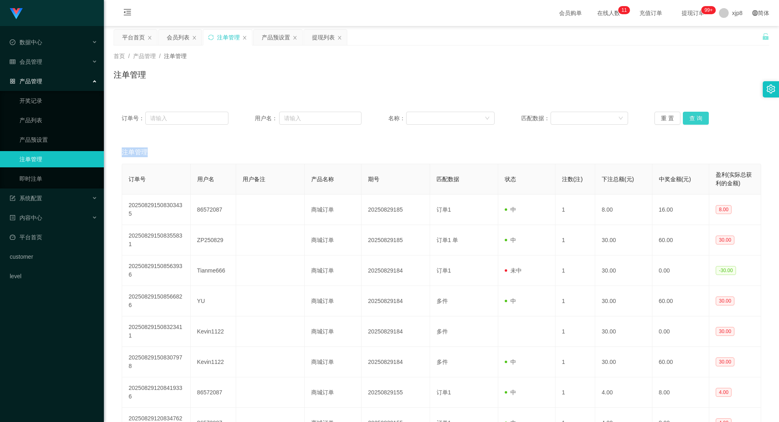
click at [690, 116] on button "查 询" at bounding box center [696, 118] width 26 height 13
click at [323, 37] on div "提现列表" at bounding box center [323, 37] width 23 height 15
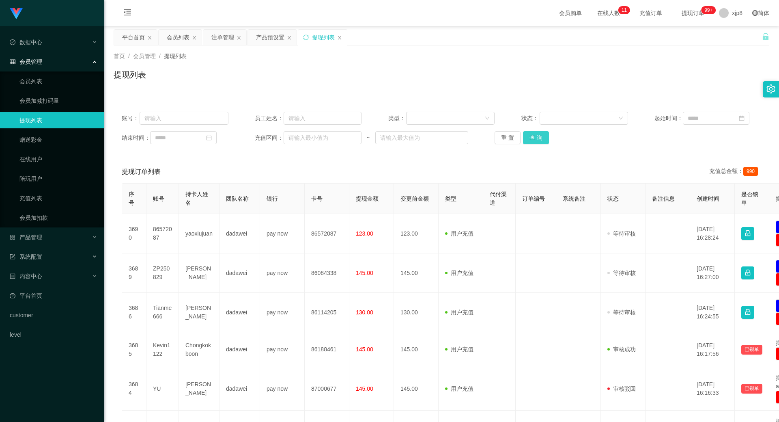
click at [541, 136] on button "查 询" at bounding box center [536, 137] width 26 height 13
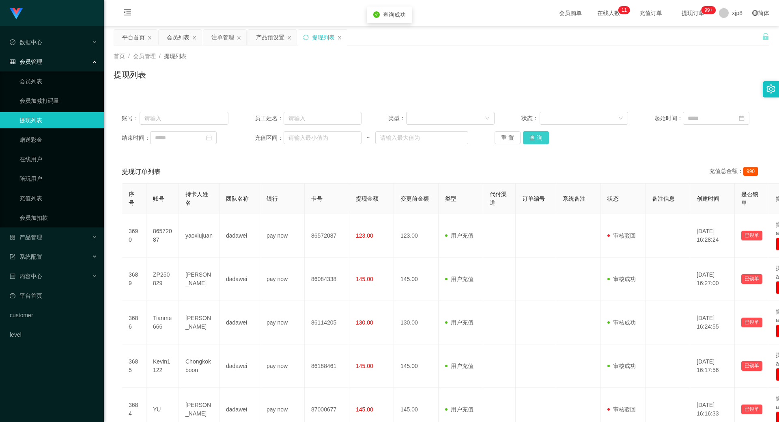
click at [541, 136] on button "查 询" at bounding box center [536, 137] width 26 height 13
click at [541, 136] on div "重 置 查 询" at bounding box center [548, 137] width 107 height 13
click at [541, 136] on button "查 询" at bounding box center [540, 137] width 35 height 13
click at [541, 136] on div "重 置 查 询" at bounding box center [548, 137] width 107 height 13
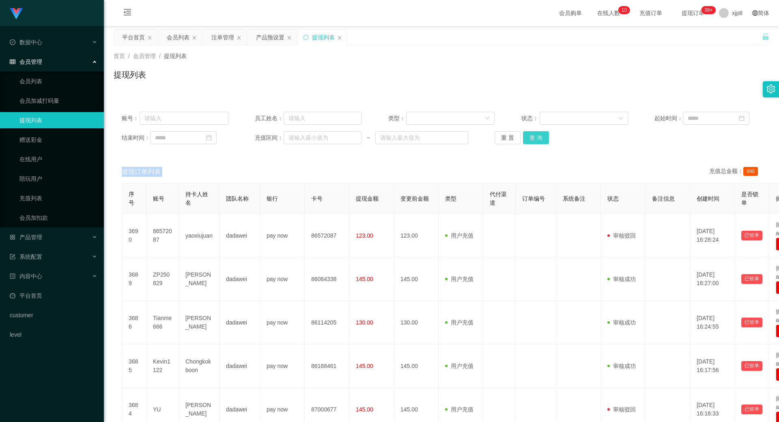
click at [545, 138] on button "查 询" at bounding box center [536, 137] width 26 height 13
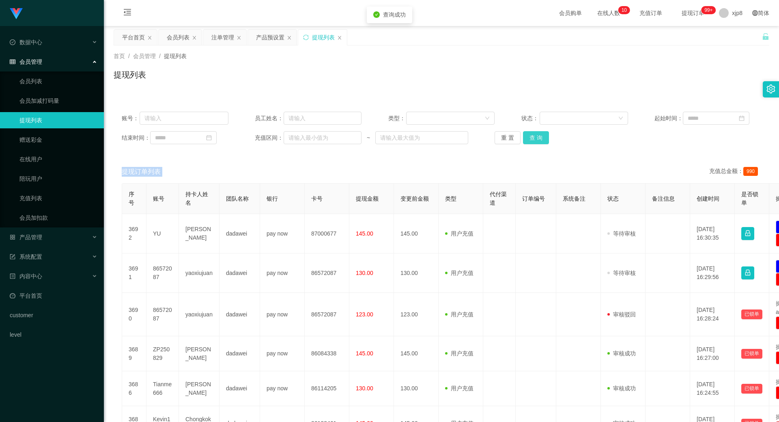
click at [545, 138] on button "查 询" at bounding box center [536, 137] width 26 height 13
click at [545, 138] on div "重 置 查 询" at bounding box center [548, 137] width 107 height 13
click at [545, 138] on button "查 询" at bounding box center [536, 137] width 26 height 13
click at [545, 138] on div "重 置 查 询" at bounding box center [548, 137] width 107 height 13
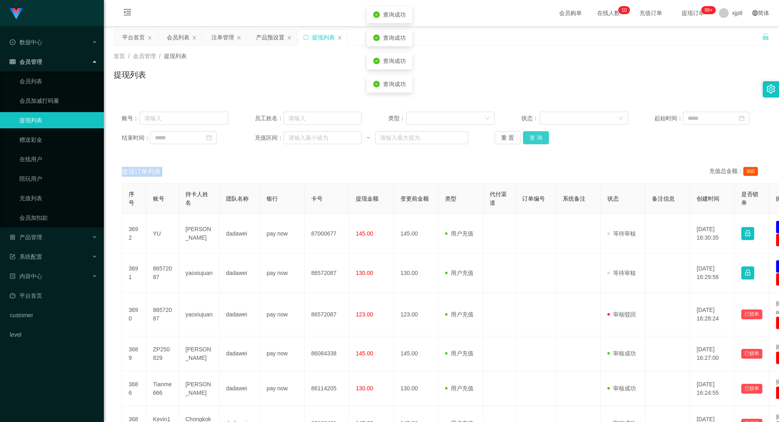
click at [545, 138] on button "查 询" at bounding box center [536, 137] width 26 height 13
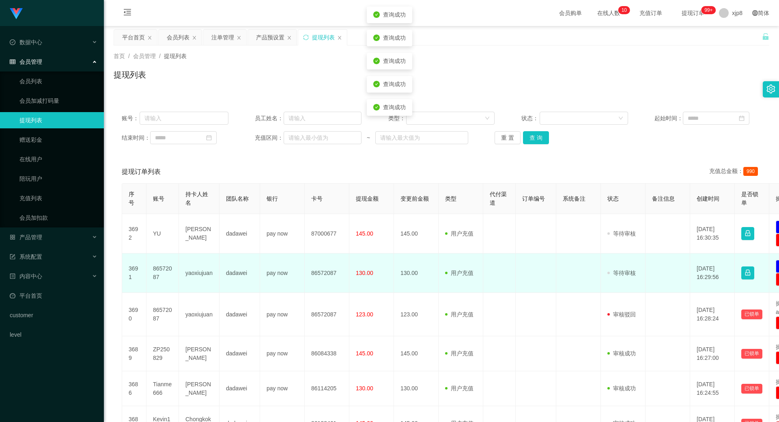
click at [152, 270] on td "86572087" at bounding box center [163, 272] width 32 height 39
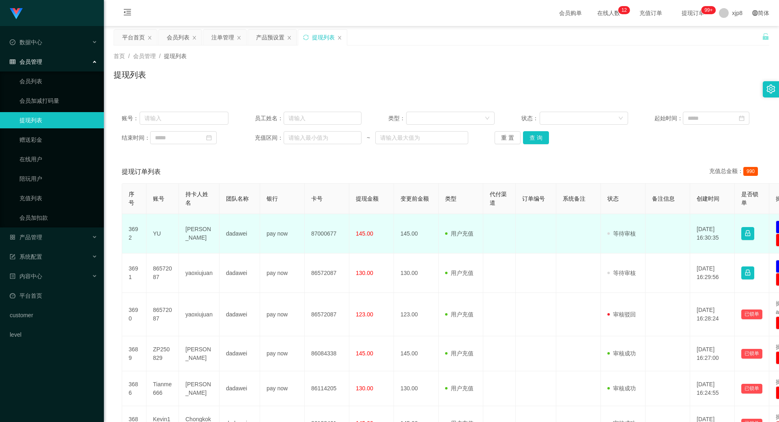
click at [157, 229] on td "YU" at bounding box center [163, 233] width 32 height 39
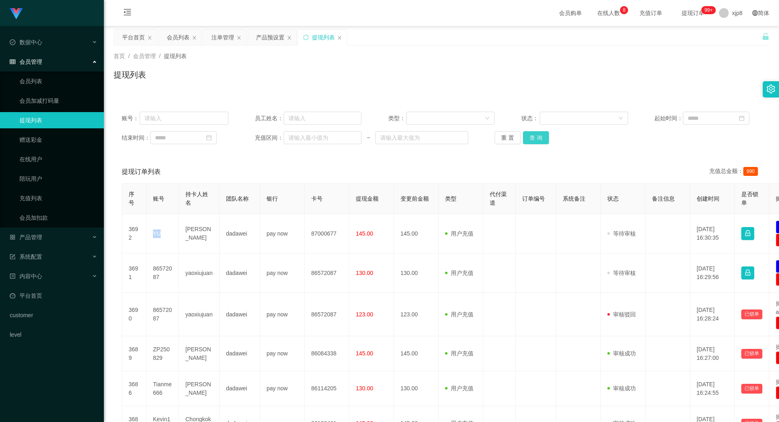
click at [531, 138] on button "查 询" at bounding box center [536, 137] width 26 height 13
click at [531, 138] on div "重 置 查 询" at bounding box center [548, 137] width 107 height 13
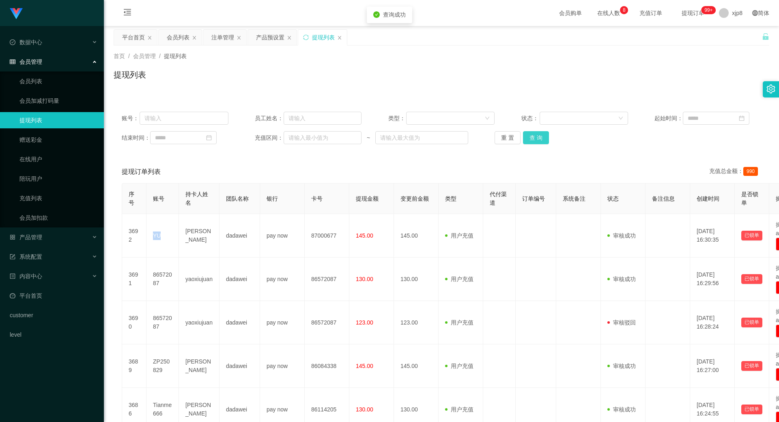
click at [531, 138] on button "查 询" at bounding box center [536, 137] width 26 height 13
click at [531, 138] on div "重 置 查 询" at bounding box center [548, 137] width 107 height 13
click at [528, 139] on button "查 询" at bounding box center [536, 137] width 26 height 13
click at [528, 139] on div "重 置 查 询" at bounding box center [548, 137] width 107 height 13
click at [528, 139] on button "查 询" at bounding box center [536, 137] width 26 height 13
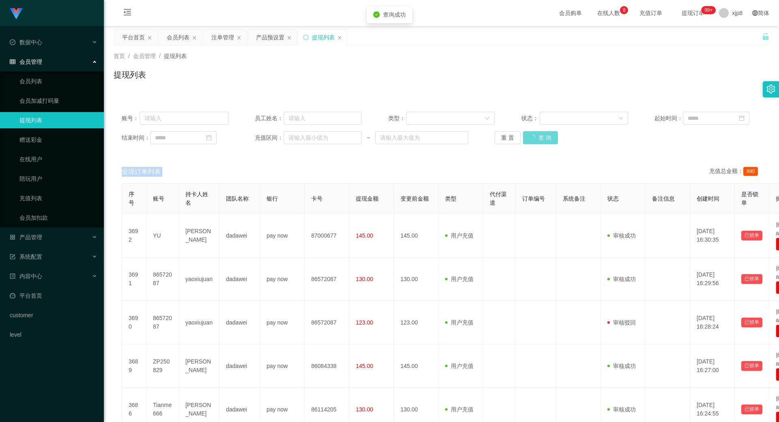
click at [528, 139] on div "重 置 查 询" at bounding box center [548, 137] width 107 height 13
click at [525, 134] on button "查 询" at bounding box center [536, 137] width 26 height 13
click at [526, 134] on button "查 询" at bounding box center [536, 137] width 26 height 13
drag, startPoint x: 142, startPoint y: 36, endPoint x: 160, endPoint y: 52, distance: 23.8
click at [142, 36] on div "平台首页" at bounding box center [133, 37] width 23 height 15
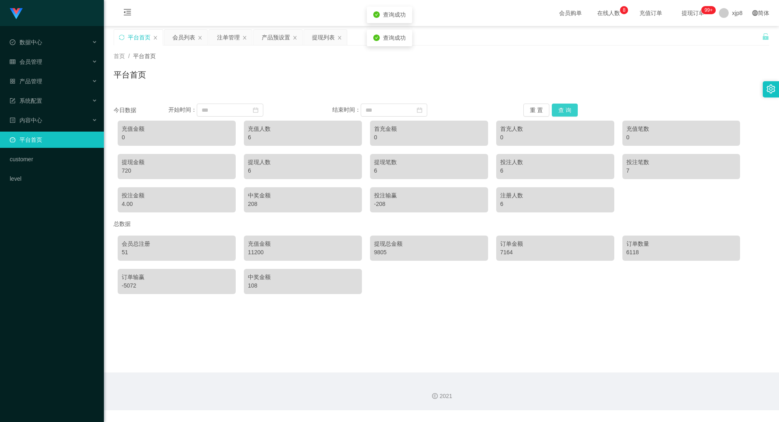
click at [559, 107] on button "查 询" at bounding box center [565, 110] width 26 height 13
